Goal: Check status

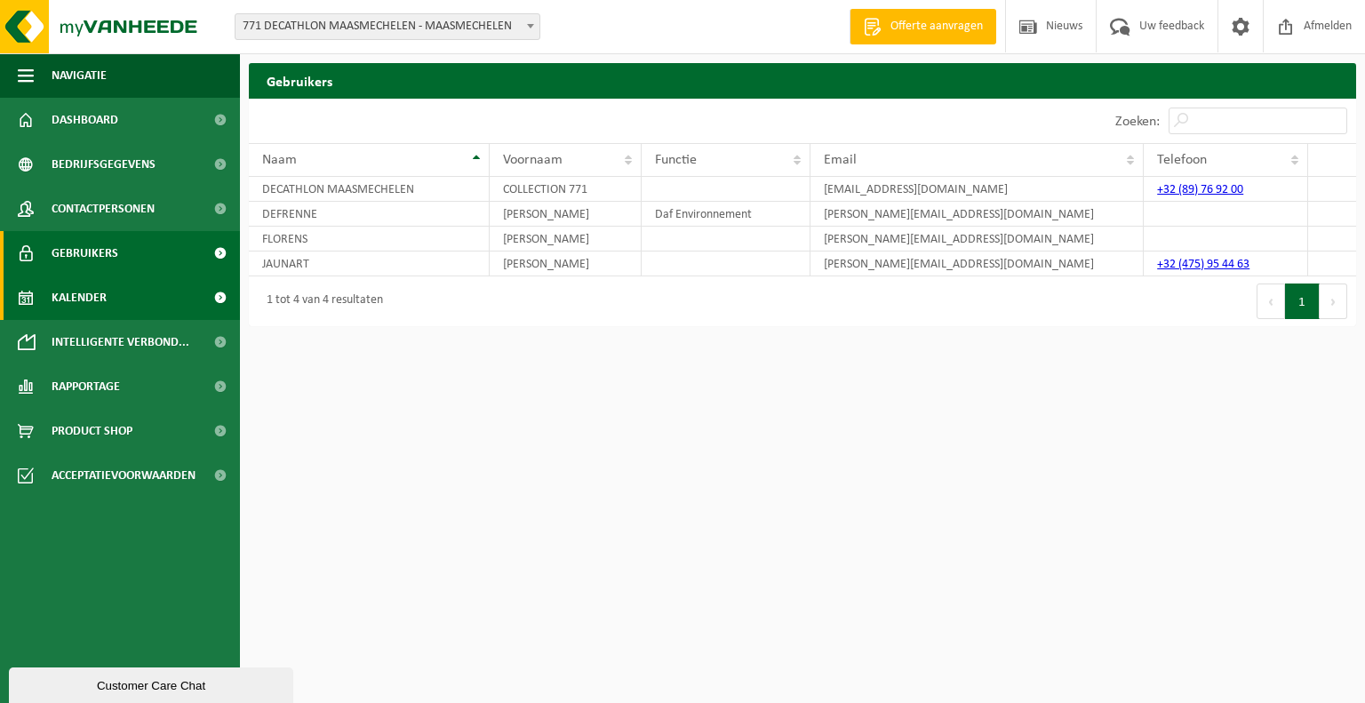
click at [136, 313] on link "Kalender" at bounding box center [120, 298] width 240 height 44
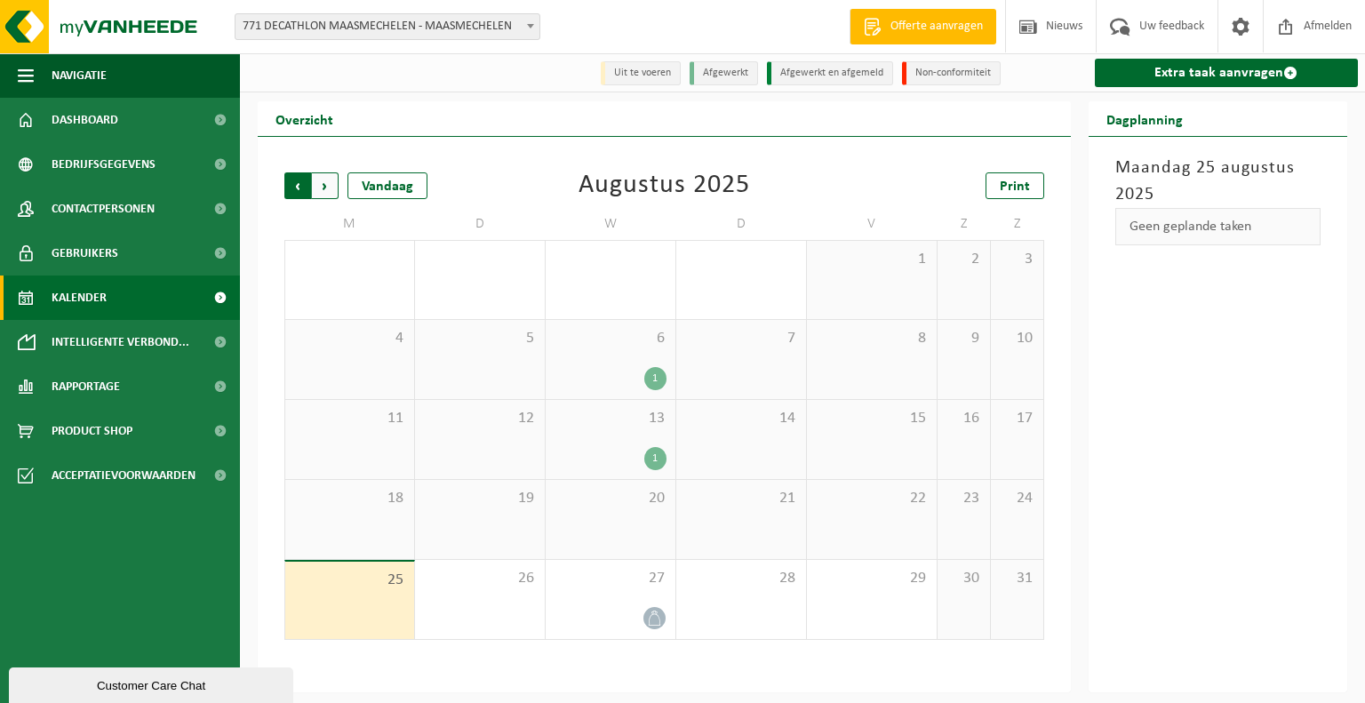
click at [331, 190] on span "Volgende" at bounding box center [325, 185] width 27 height 27
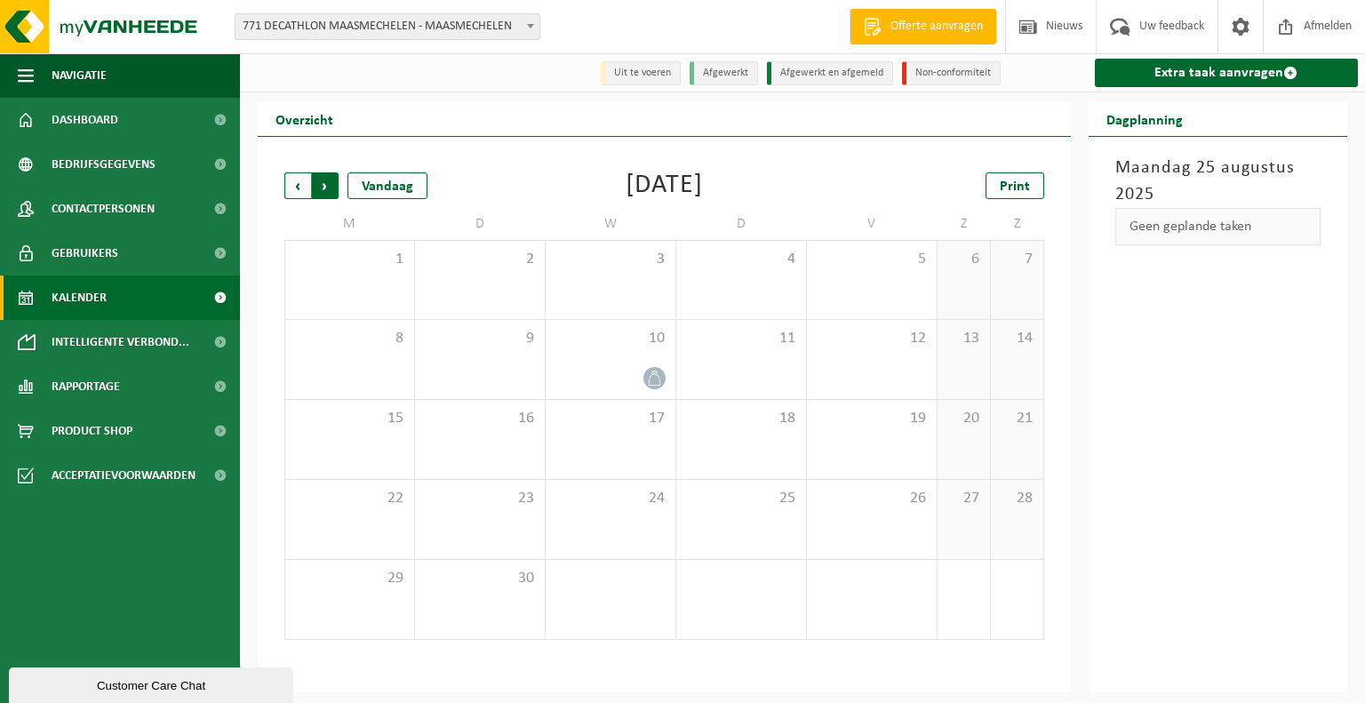
click at [308, 193] on span "Vorige" at bounding box center [297, 185] width 27 height 27
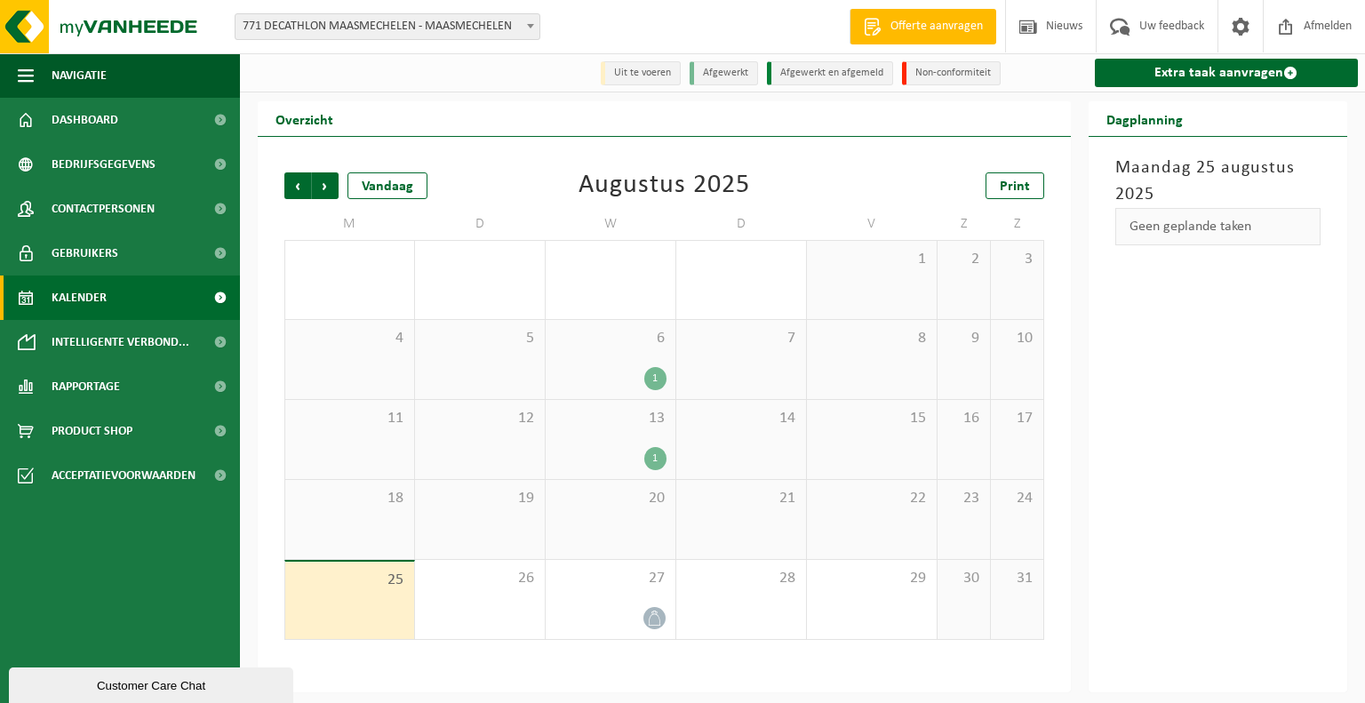
click at [660, 465] on div "1" at bounding box center [655, 458] width 22 height 23
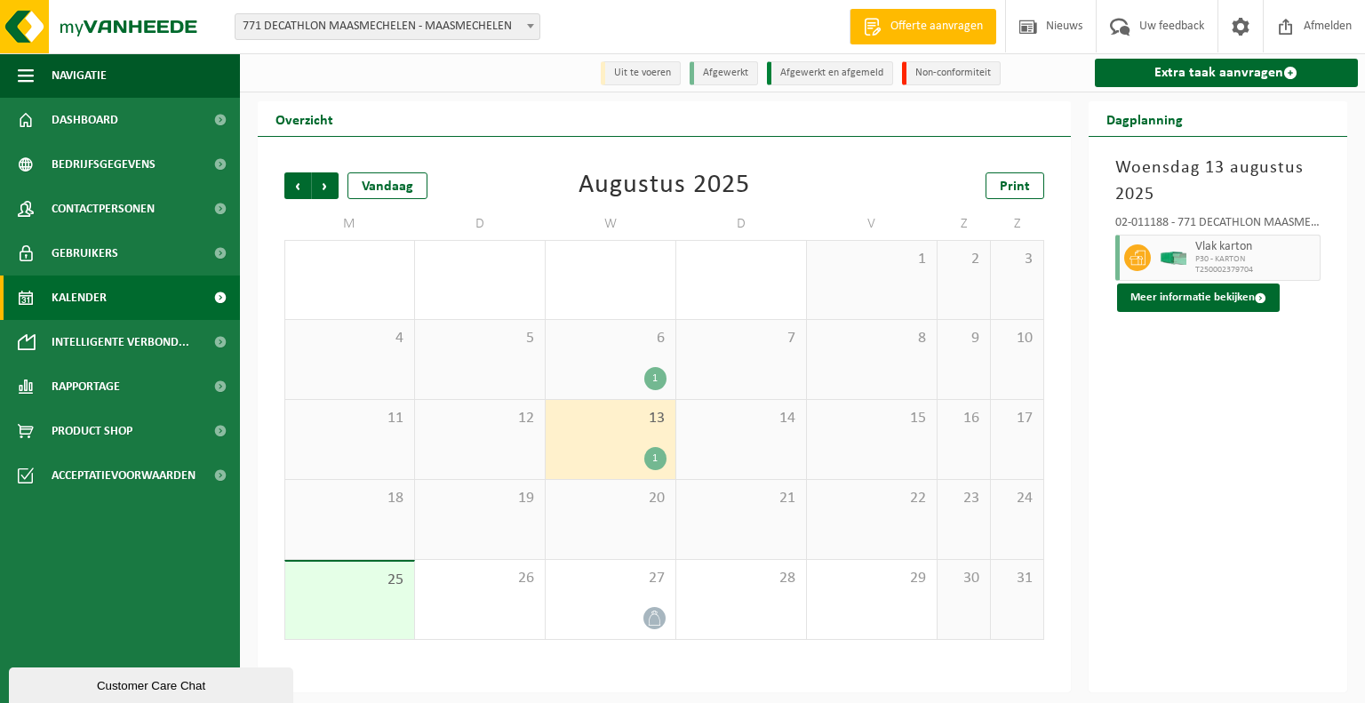
click at [660, 387] on div "1" at bounding box center [655, 378] width 22 height 23
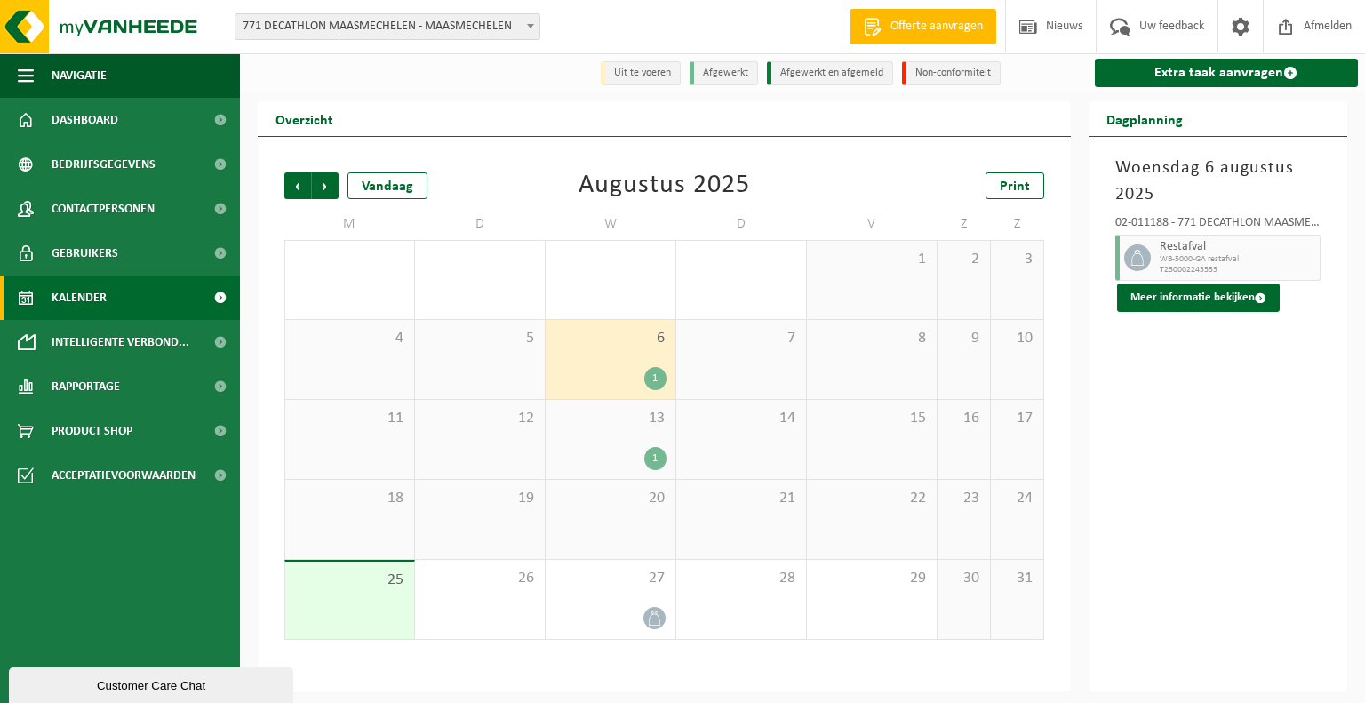
click at [655, 449] on div "1" at bounding box center [655, 458] width 22 height 23
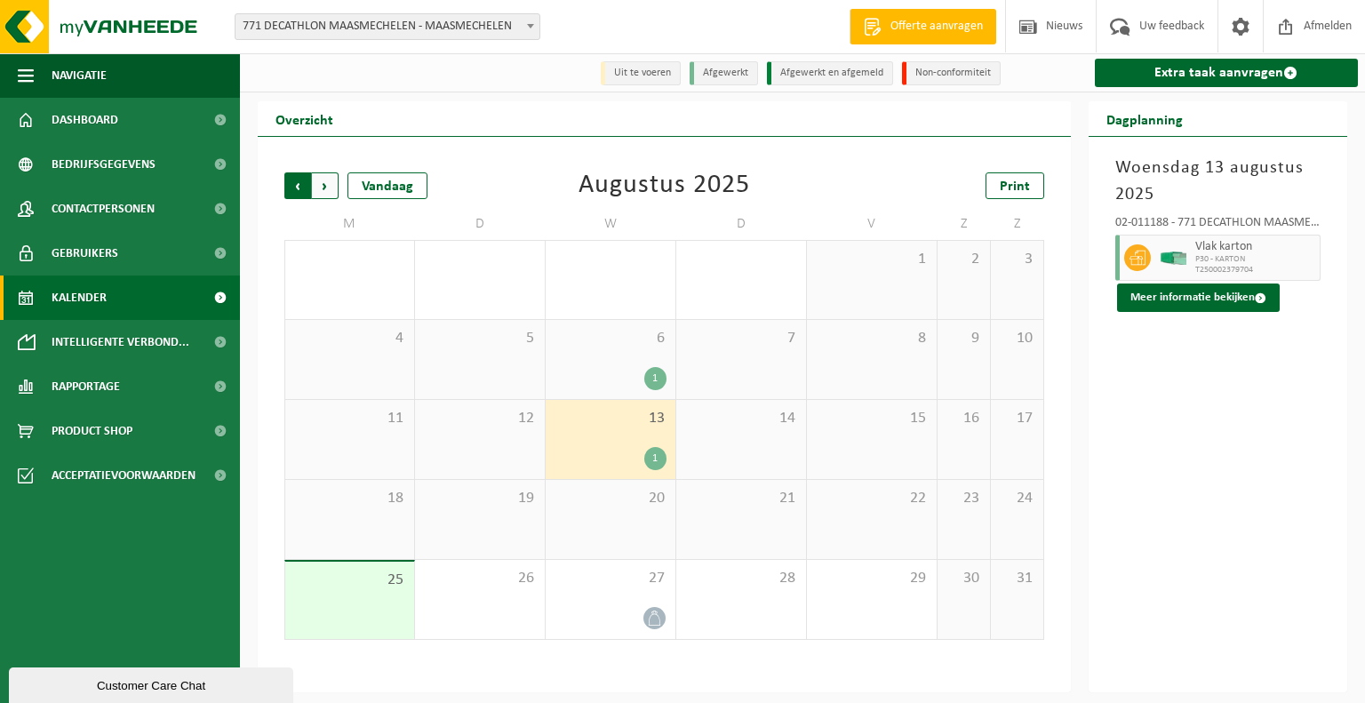
click at [328, 180] on span "Volgende" at bounding box center [325, 185] width 27 height 27
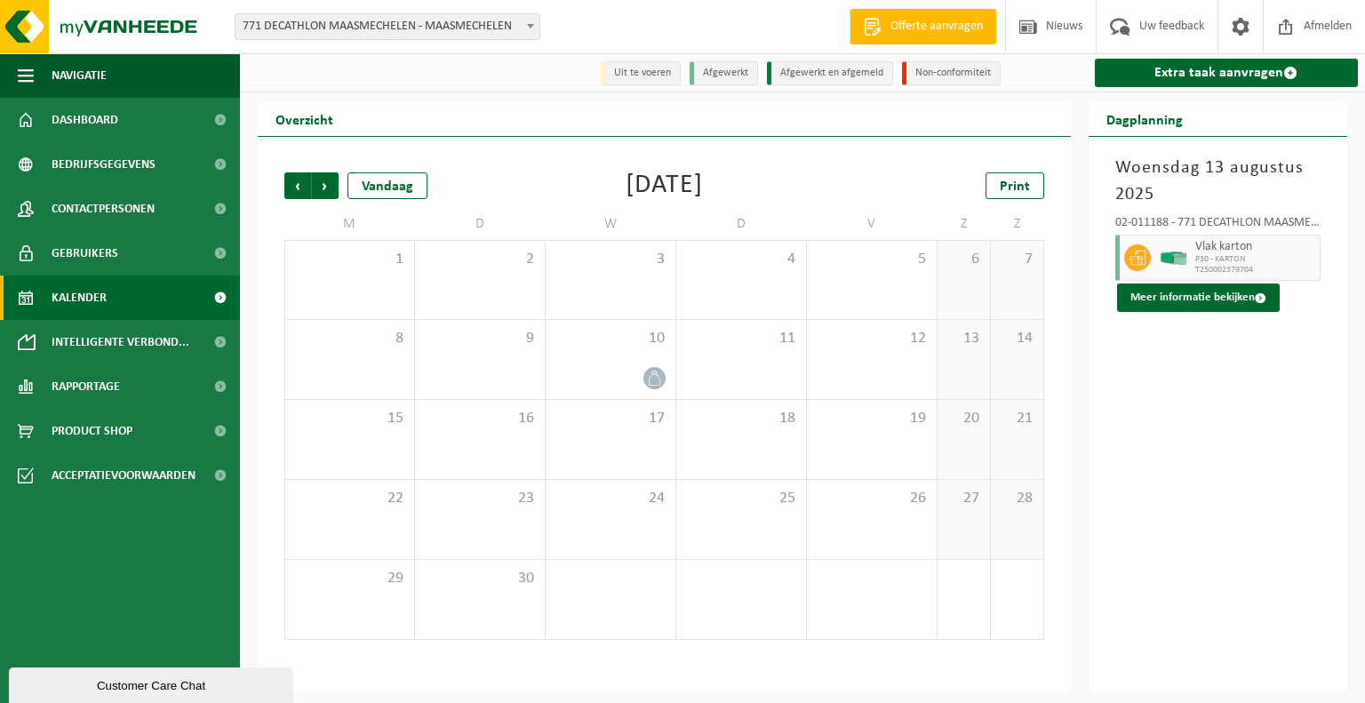
click at [328, 180] on span "Volgende" at bounding box center [325, 185] width 27 height 27
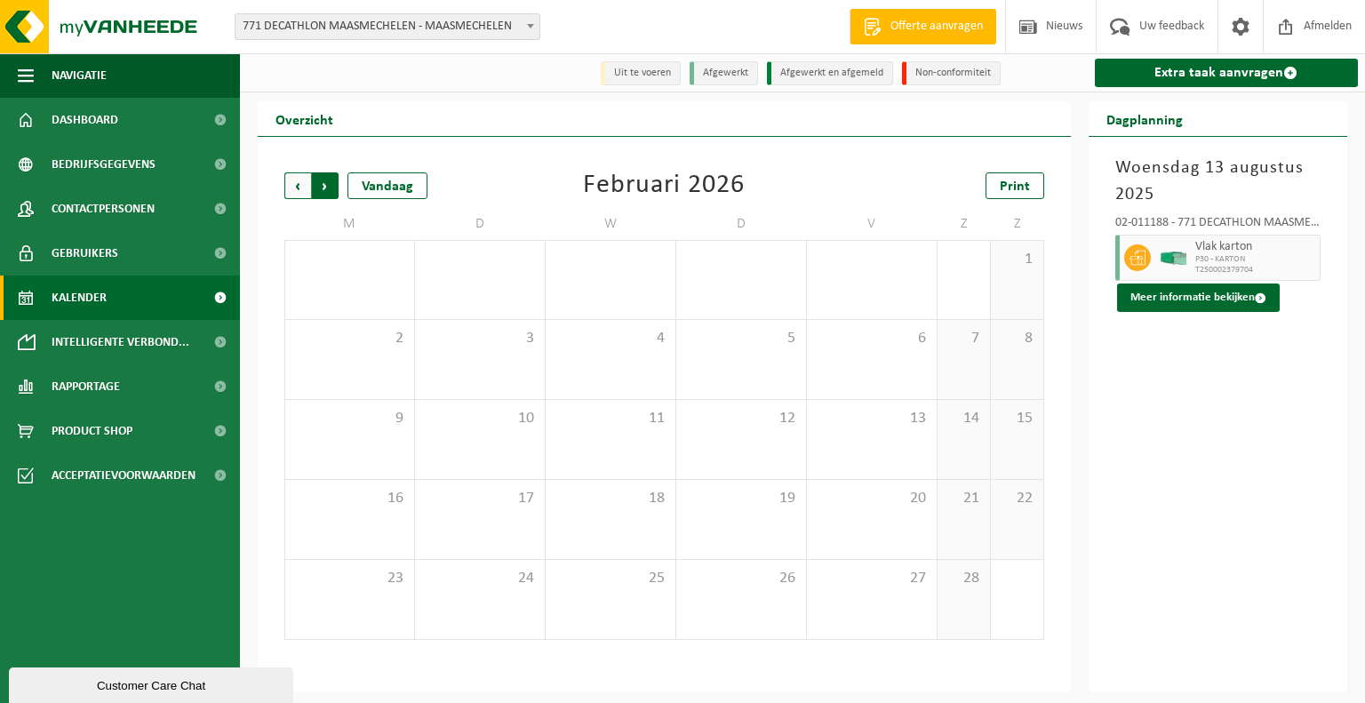
click at [304, 185] on span "Vorige" at bounding box center [297, 185] width 27 height 27
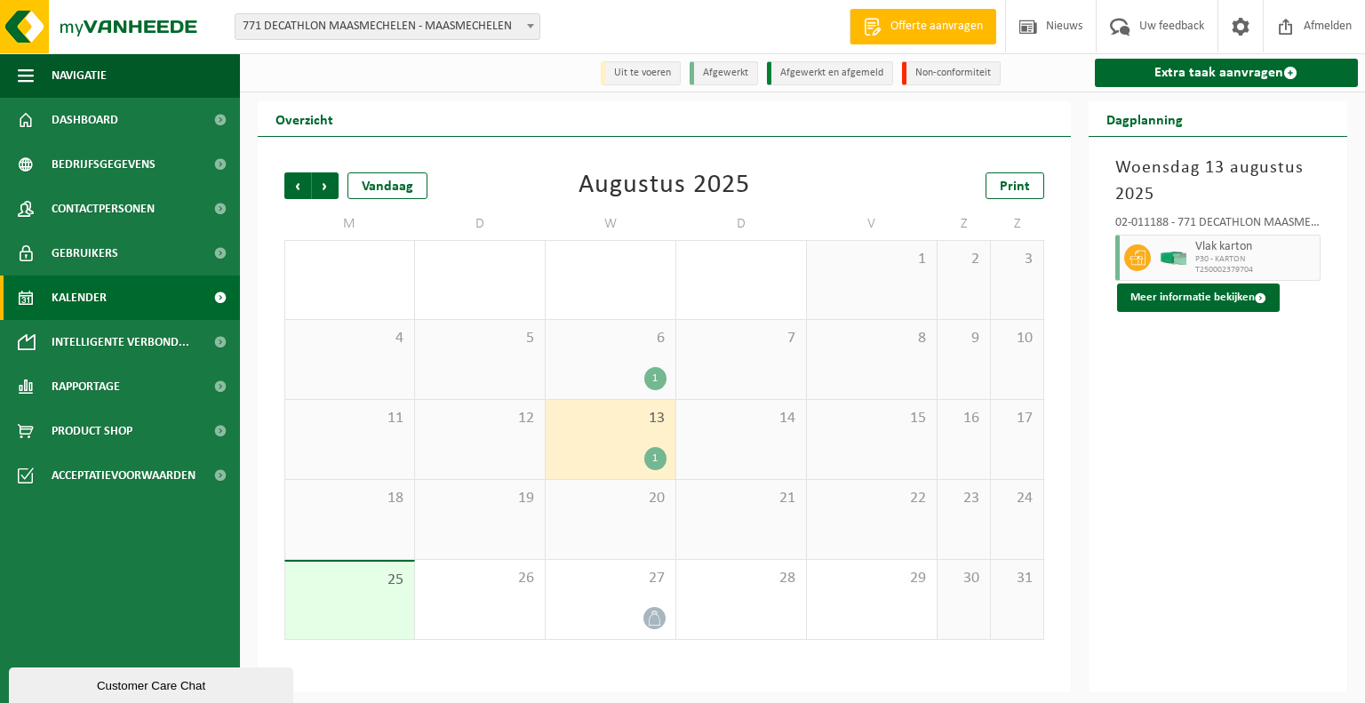
click at [304, 185] on span "Vorige" at bounding box center [297, 185] width 27 height 27
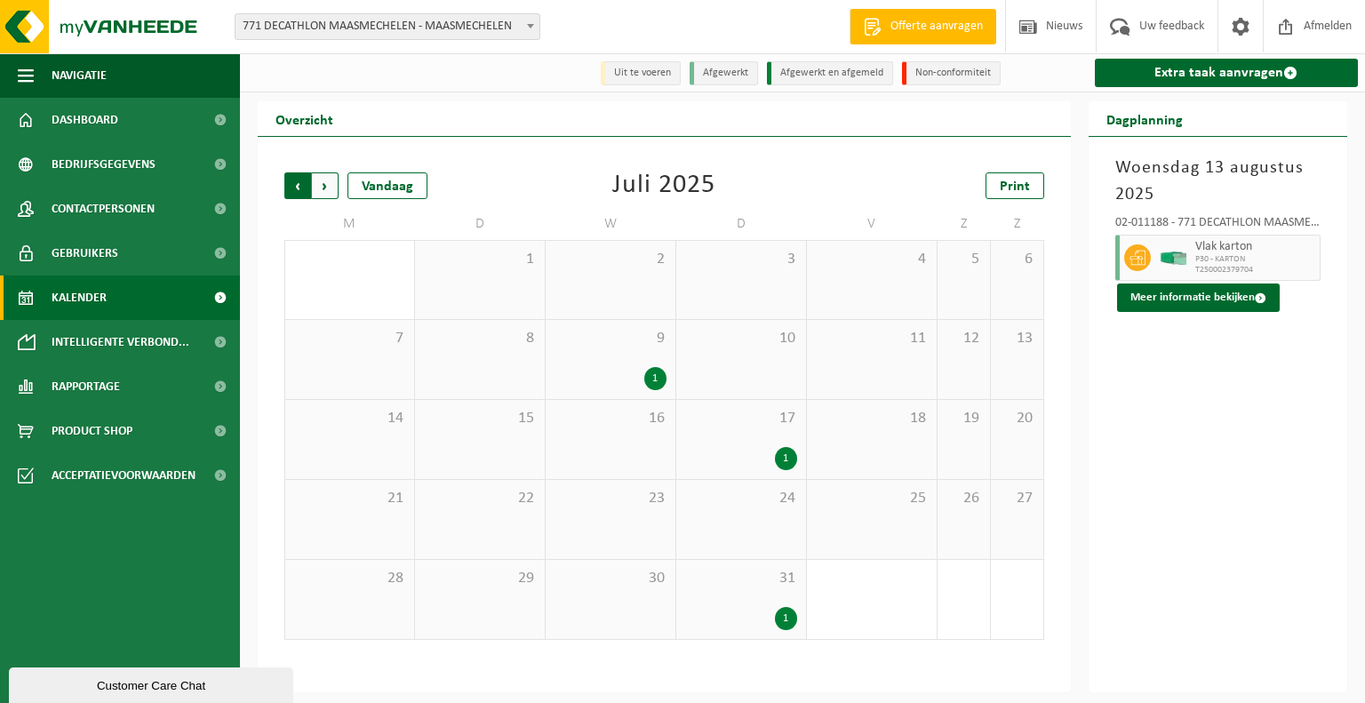
click at [334, 194] on span "Volgende" at bounding box center [325, 185] width 27 height 27
